Goal: Transaction & Acquisition: Download file/media

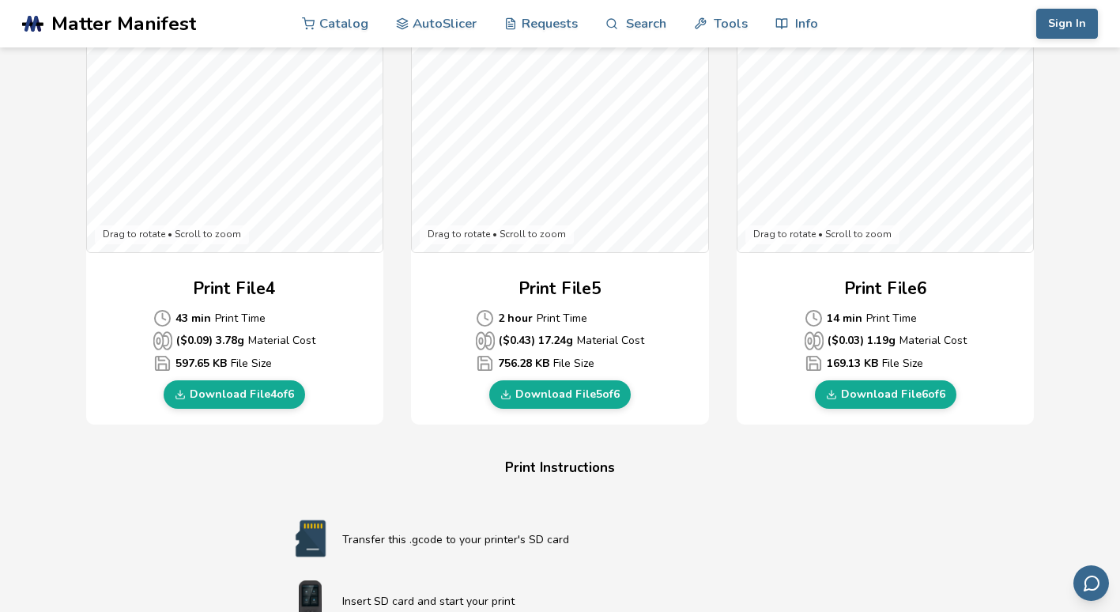
scroll to position [1154, 0]
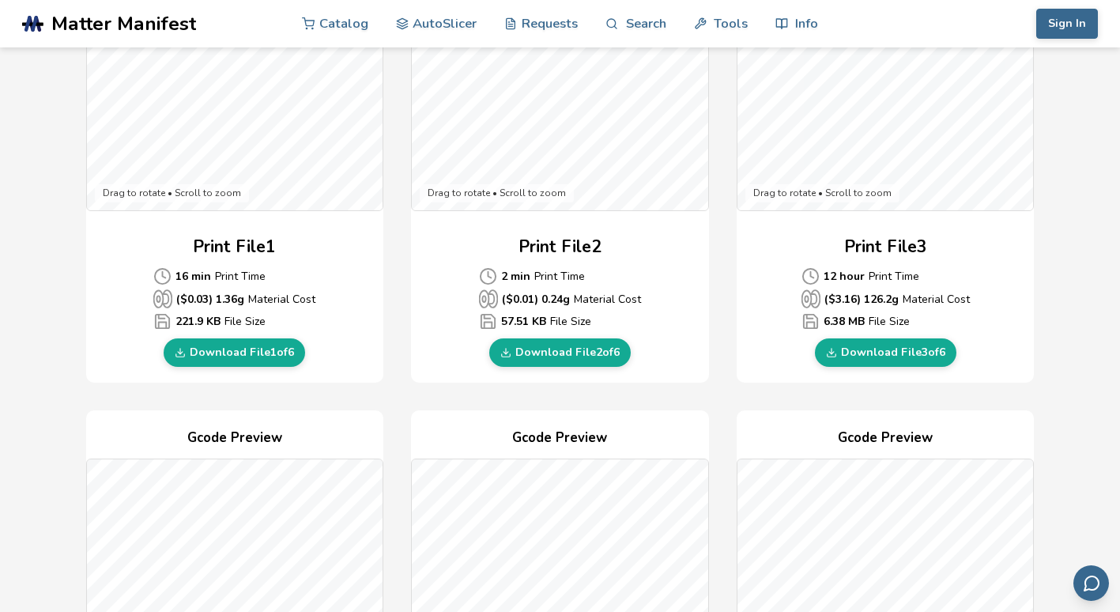
scroll to position [592, 0]
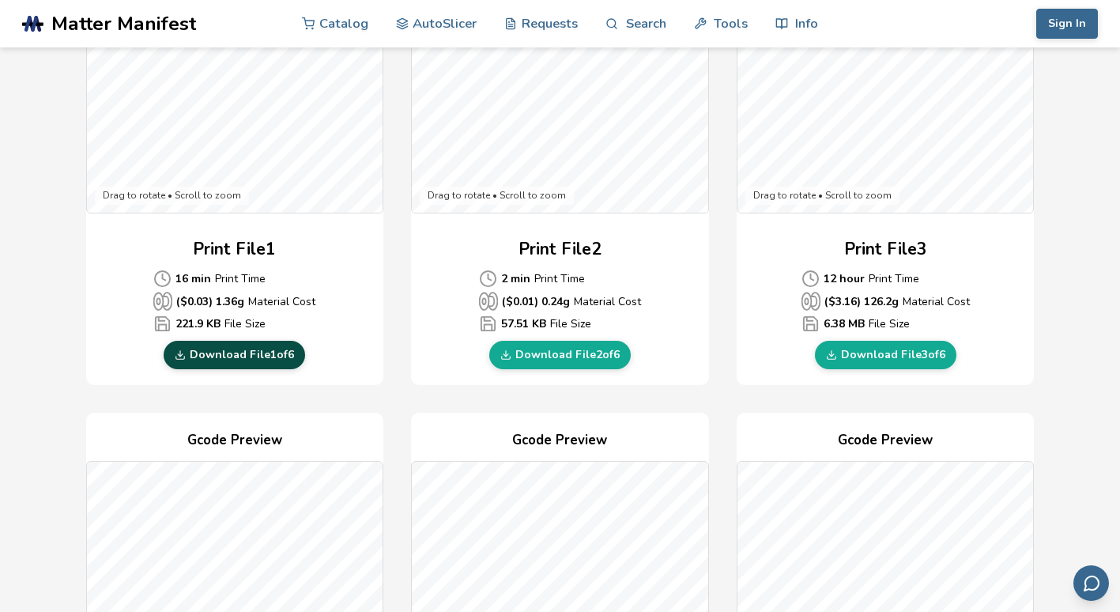
click at [270, 357] on link "Download File 1 of 6" at bounding box center [235, 355] width 142 height 28
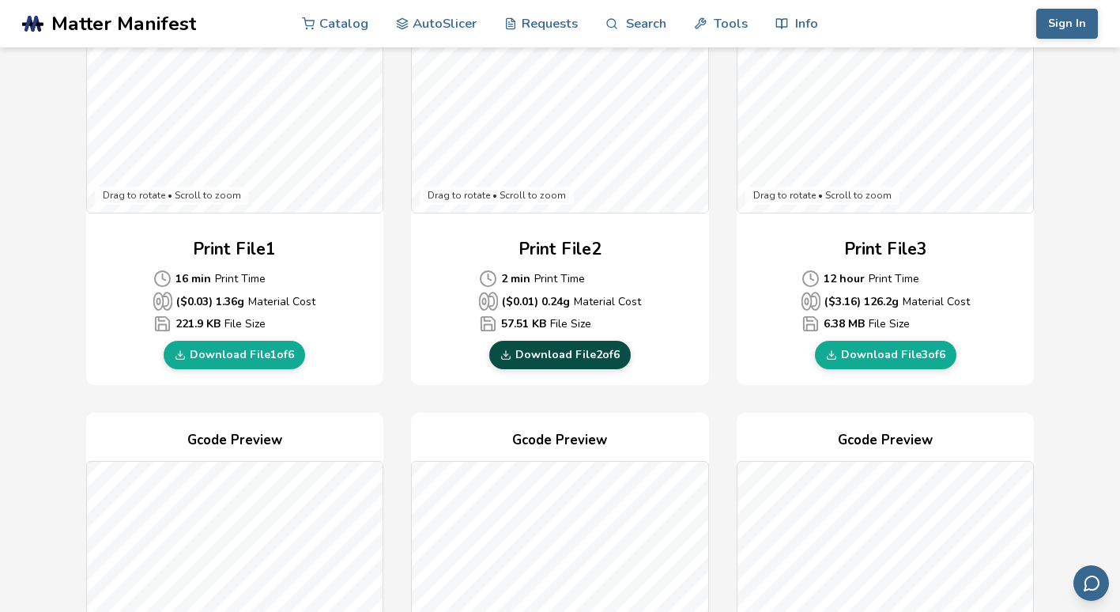
click at [580, 346] on link "Download File 2 of 6" at bounding box center [560, 355] width 142 height 28
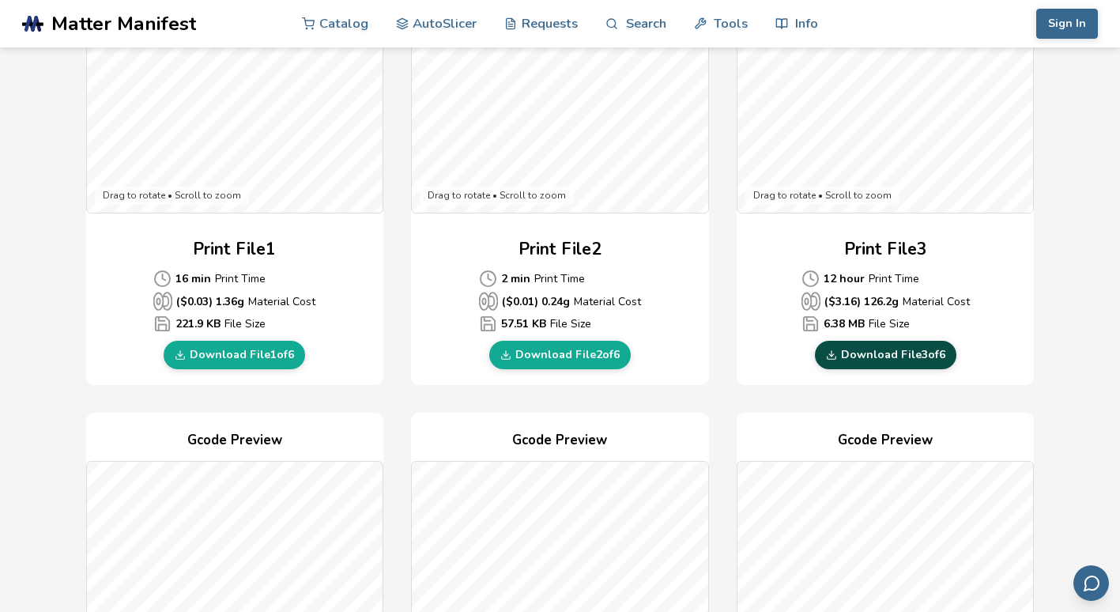
click at [905, 360] on link "Download File 3 of 6" at bounding box center [886, 355] width 142 height 28
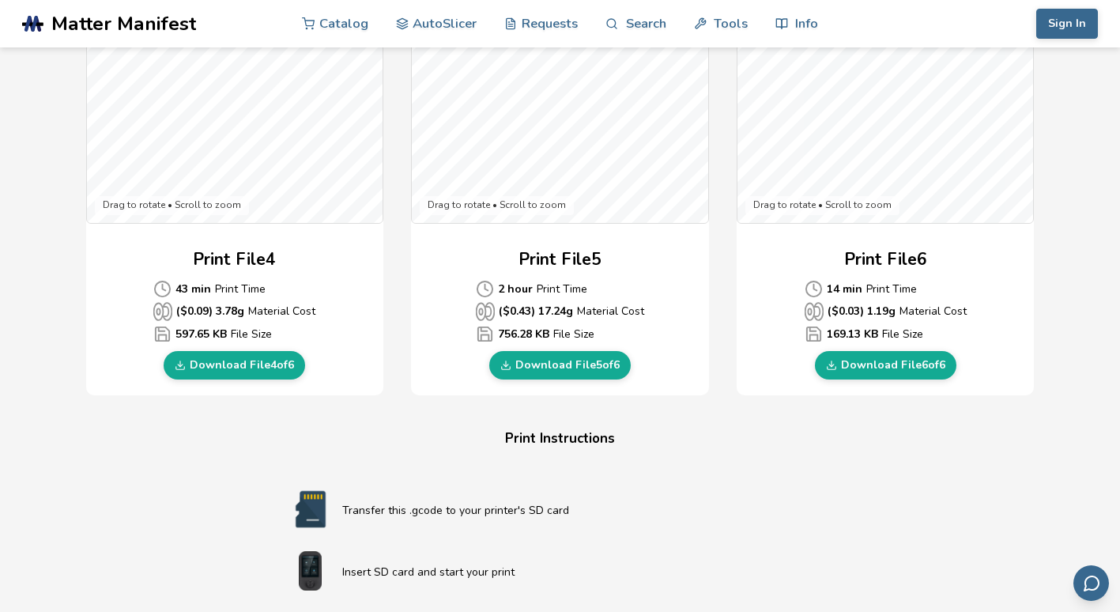
scroll to position [1186, 0]
click at [191, 351] on link "Download File 4 of 6" at bounding box center [235, 364] width 142 height 28
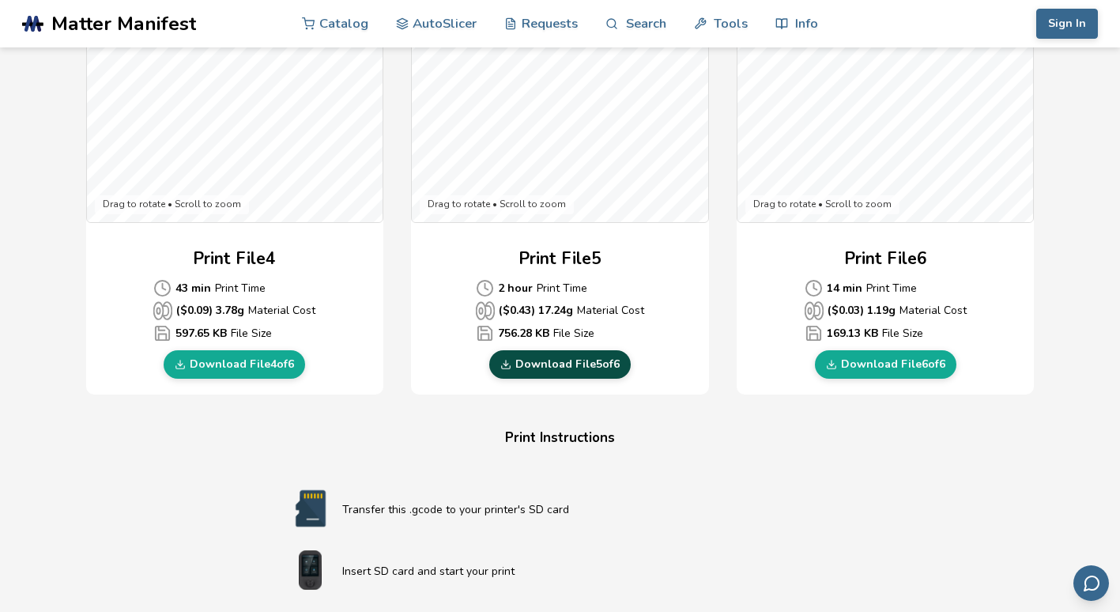
click at [603, 370] on link "Download File 5 of 6" at bounding box center [560, 364] width 142 height 28
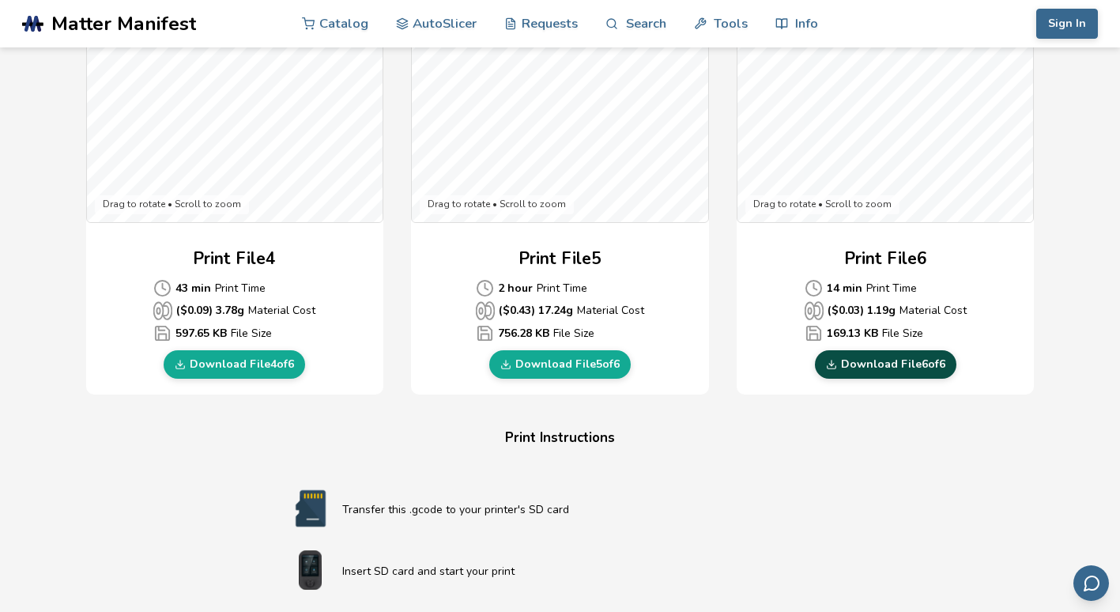
click at [868, 361] on link "Download File 6 of 6" at bounding box center [886, 364] width 142 height 28
